Goal: Book appointment/travel/reservation

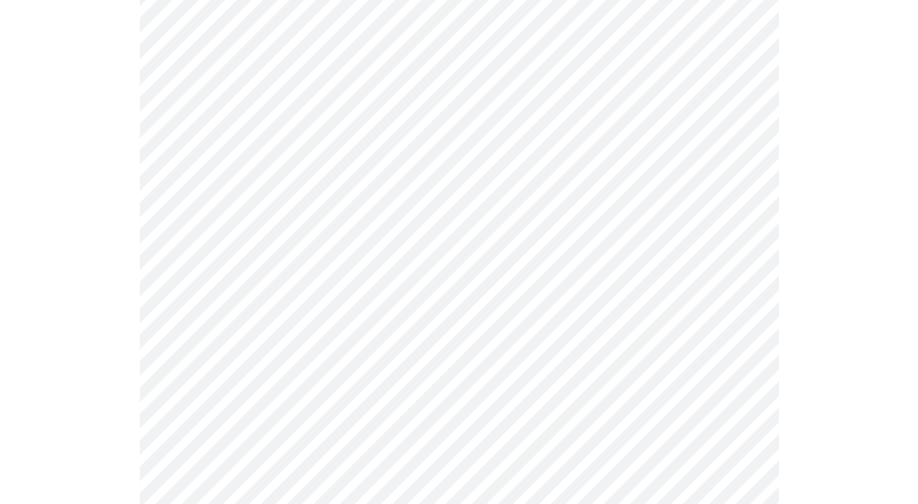
scroll to position [683, 0]
click at [727, 316] on body "MyMenopauseRx Appointments Messaging 1 Labs Uploads Medications Community Refer…" at bounding box center [459, 124] width 906 height 1600
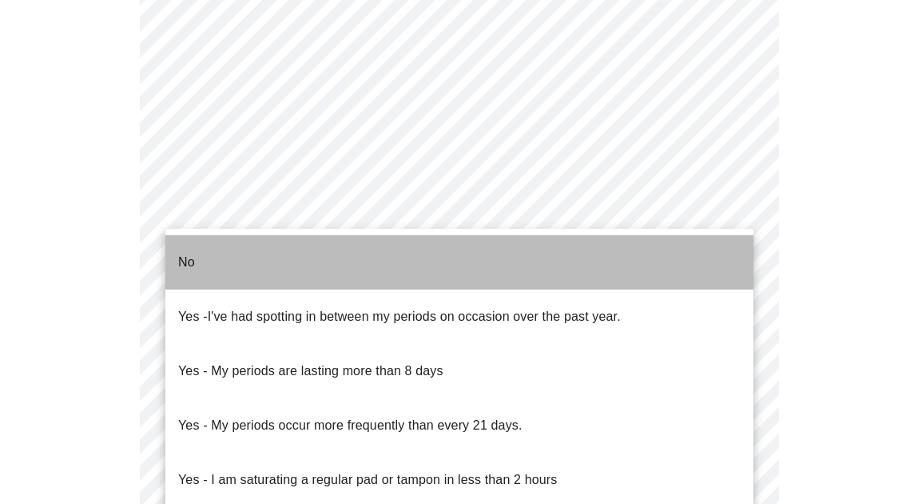
click at [495, 260] on li "No" at bounding box center [459, 262] width 588 height 54
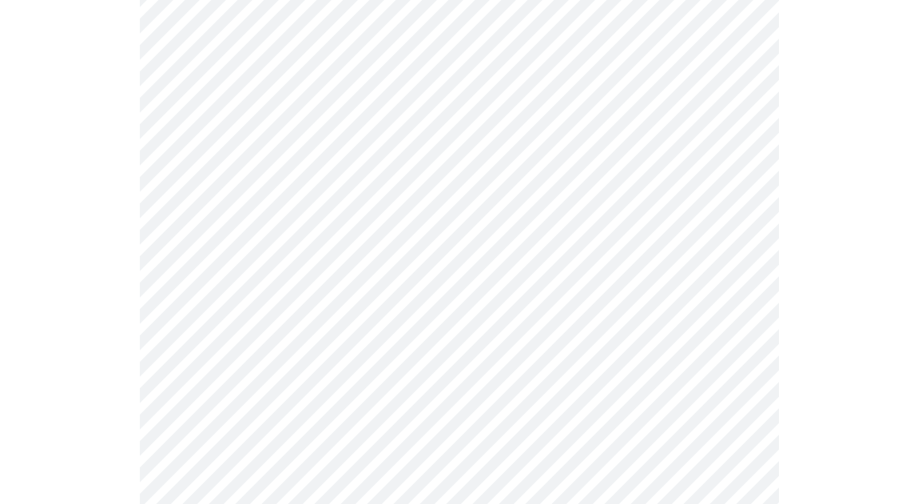
scroll to position [843, 0]
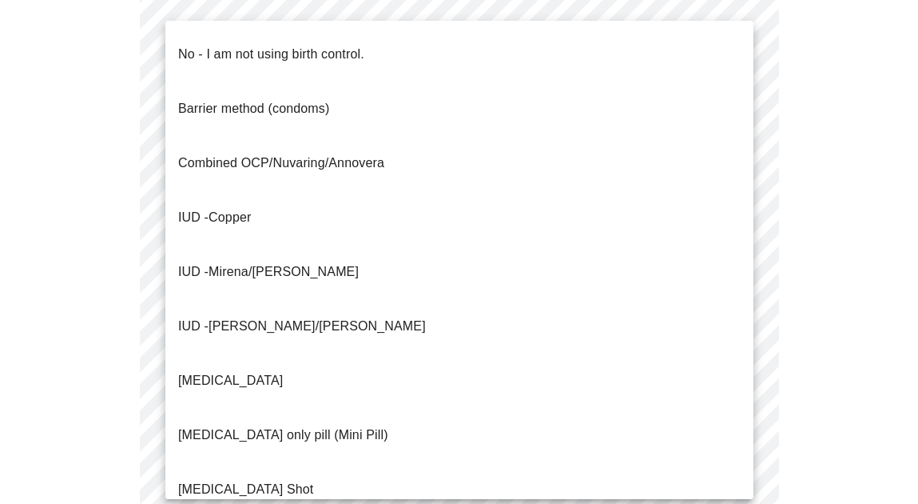
click at [334, 30] on li "No - I am not using birth control." at bounding box center [459, 54] width 588 height 54
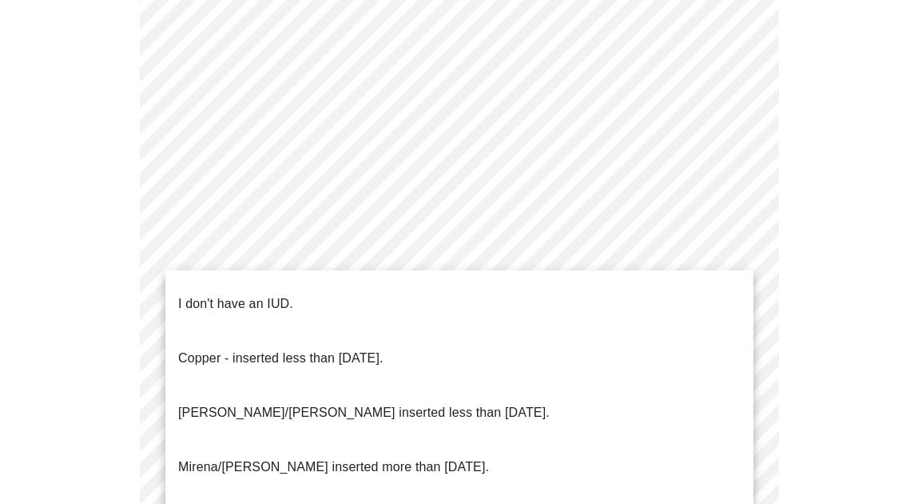
click at [426, 297] on li "I don't have an IUD." at bounding box center [459, 304] width 588 height 54
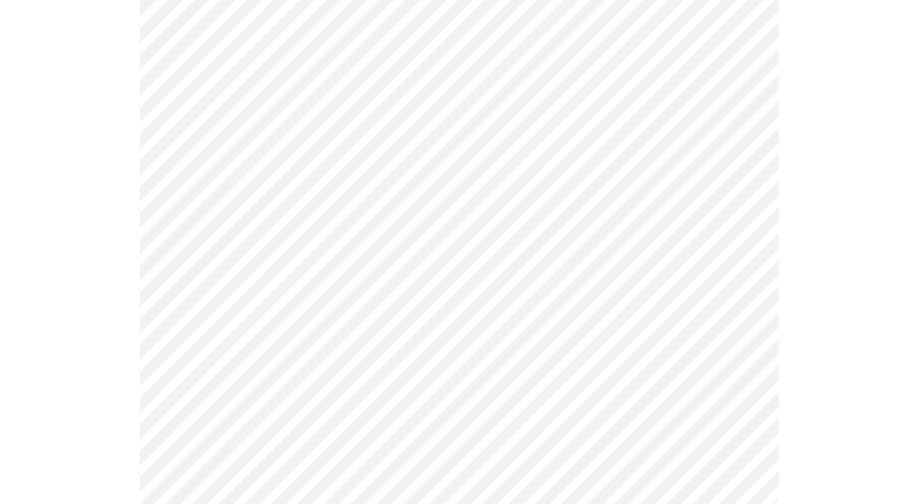
scroll to position [1069, 0]
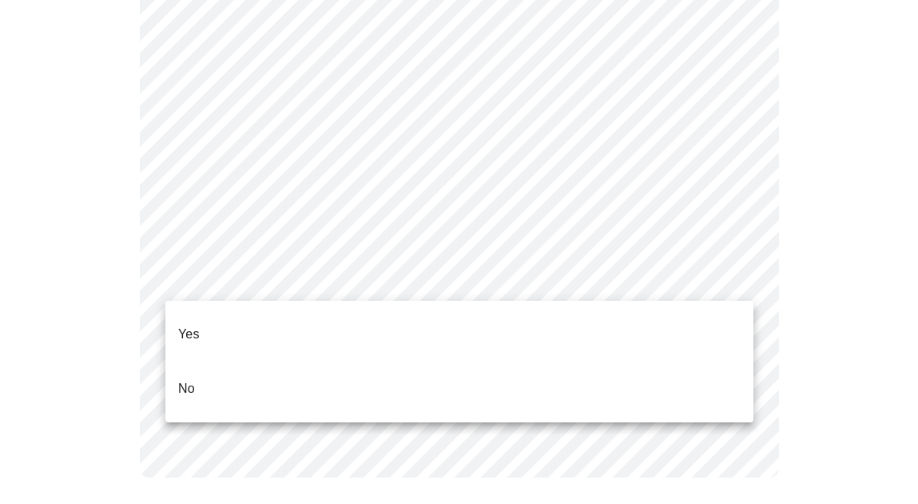
click at [655, 321] on li "Yes" at bounding box center [459, 334] width 588 height 54
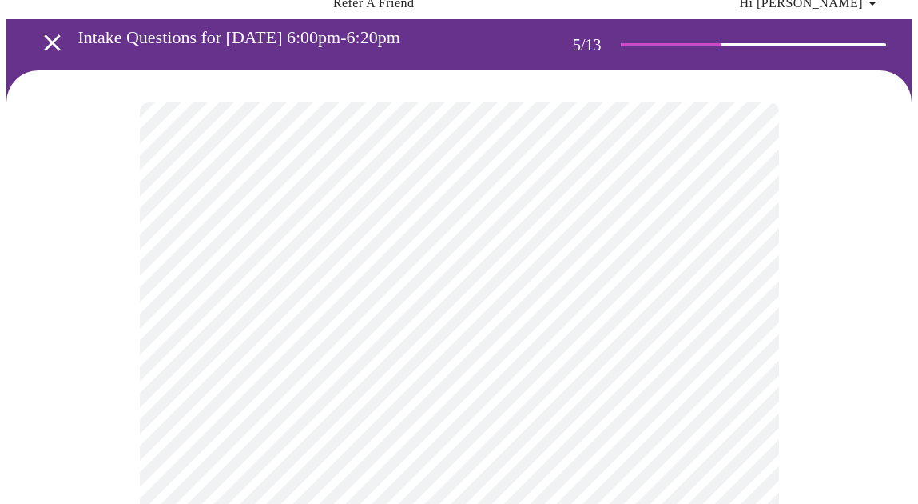
scroll to position [74, 0]
